Goal: Information Seeking & Learning: Learn about a topic

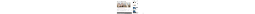
scroll to position [2061, 0]
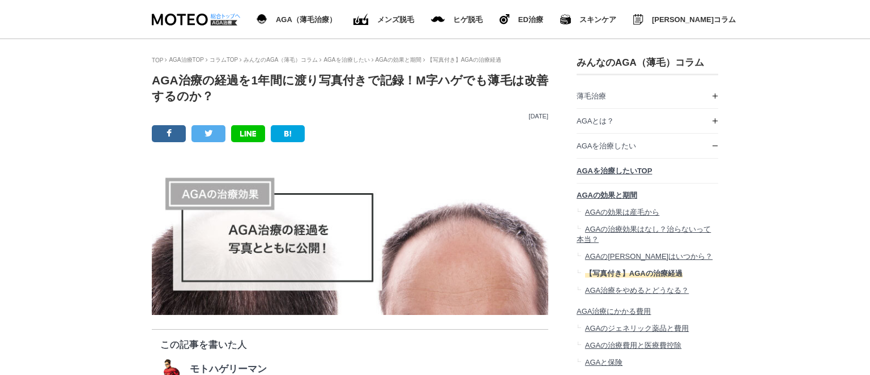
scroll to position [29866, 566]
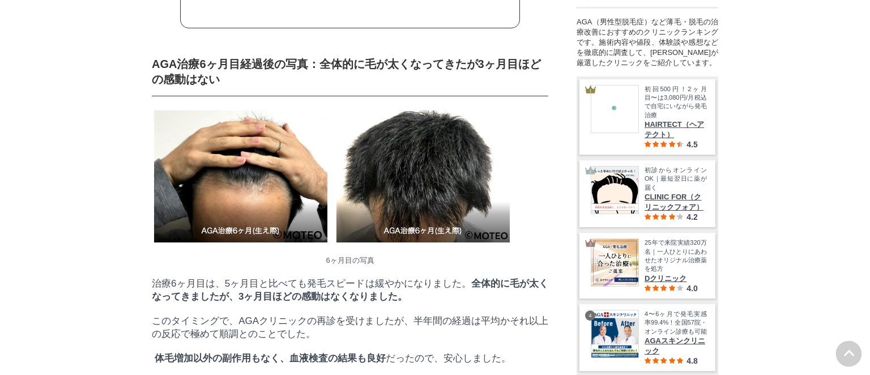
scroll to position [29348, 566]
